Goal: Task Accomplishment & Management: Manage account settings

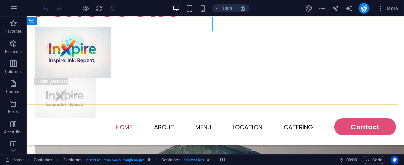
click at [168, 37] on div "Menu Home About Menu Location Catering Contact" at bounding box center [214, 80] width 377 height 128
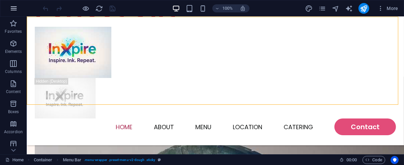
click at [16, 7] on icon "button" at bounding box center [14, 8] width 8 height 8
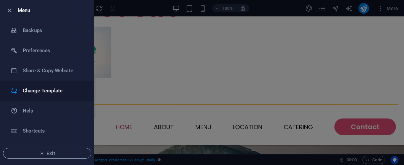
click at [42, 93] on h6 "Change Template" at bounding box center [54, 91] width 62 height 8
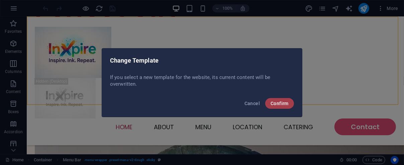
click at [275, 103] on span "Confirm" at bounding box center [279, 103] width 18 height 5
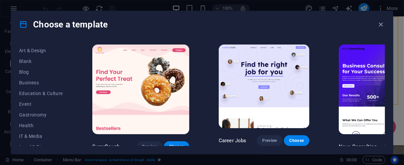
scroll to position [78, 0]
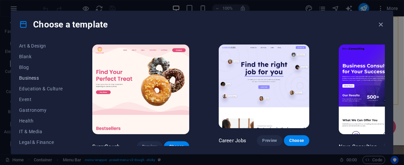
click at [34, 78] on span "Business" at bounding box center [41, 77] width 44 height 5
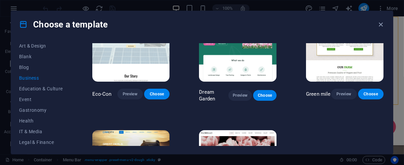
scroll to position [40, 0]
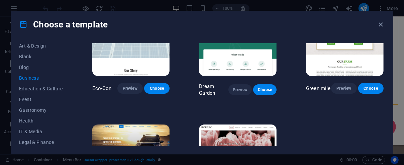
click at [125, 137] on img at bounding box center [131, 160] width 78 height 72
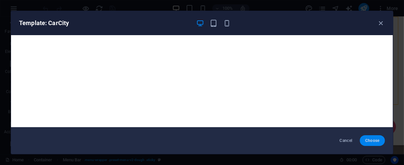
click at [378, 140] on span "Choose" at bounding box center [372, 140] width 14 height 5
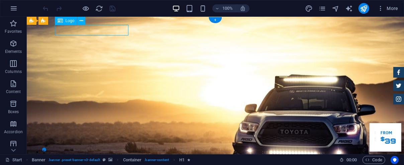
select select "px"
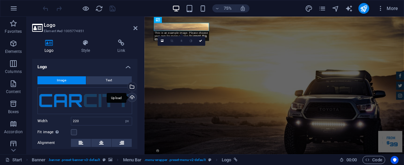
click at [132, 96] on div "Upload" at bounding box center [131, 98] width 10 height 10
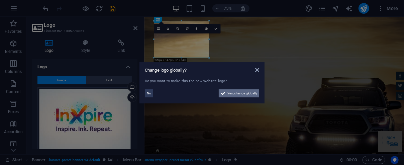
click at [247, 91] on span "Yes, change globally" at bounding box center [242, 93] width 30 height 8
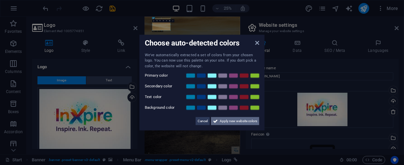
click at [247, 121] on span "Apply new website colors" at bounding box center [238, 121] width 37 height 8
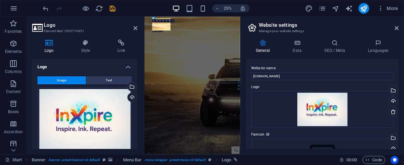
click at [115, 12] on div at bounding box center [79, 8] width 75 height 11
click at [112, 8] on icon "save" at bounding box center [113, 9] width 8 height 8
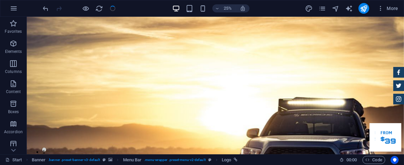
checkbox input "false"
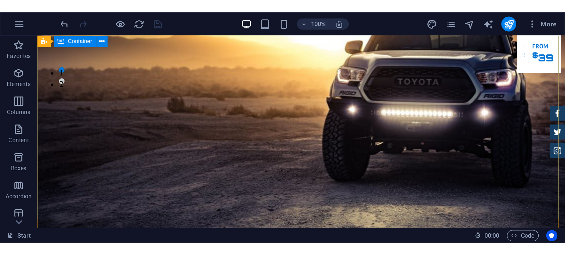
scroll to position [108, 0]
